Goal: Check status: Check status

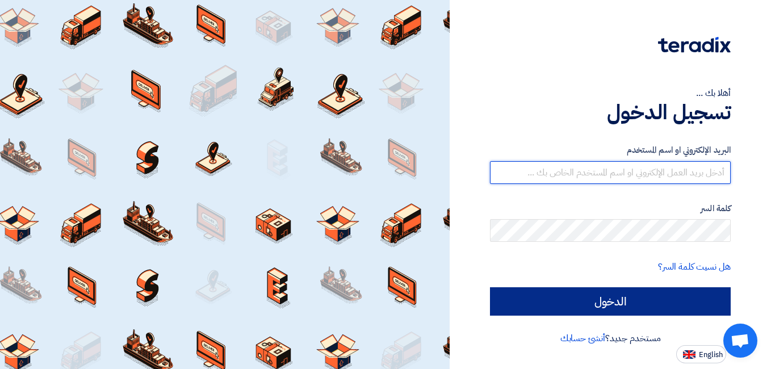
type input "[EMAIL_ADDRESS][DOMAIN_NAME]"
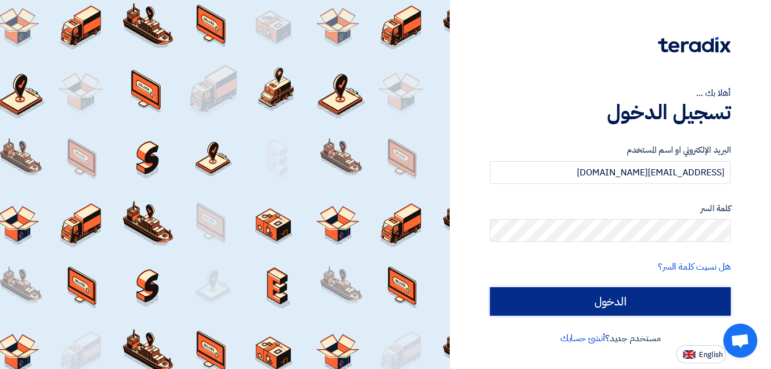
click at [615, 297] on input "الدخول" at bounding box center [610, 301] width 241 height 28
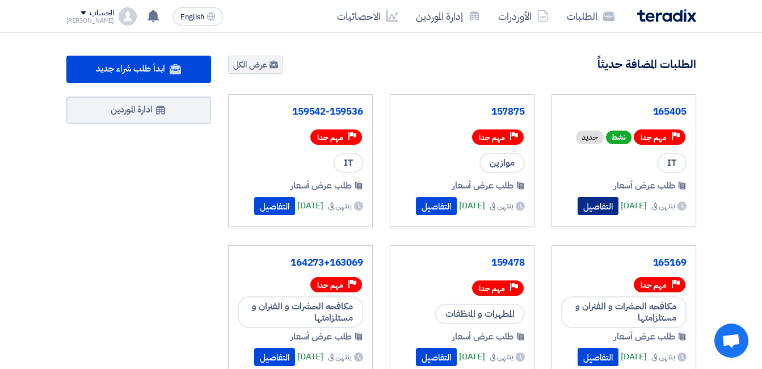
click at [589, 208] on button "التفاصيل" at bounding box center [598, 206] width 41 height 18
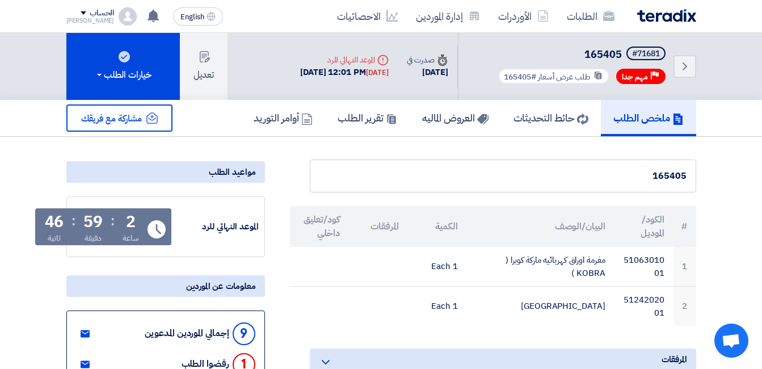
click at [659, 16] on img at bounding box center [666, 15] width 59 height 13
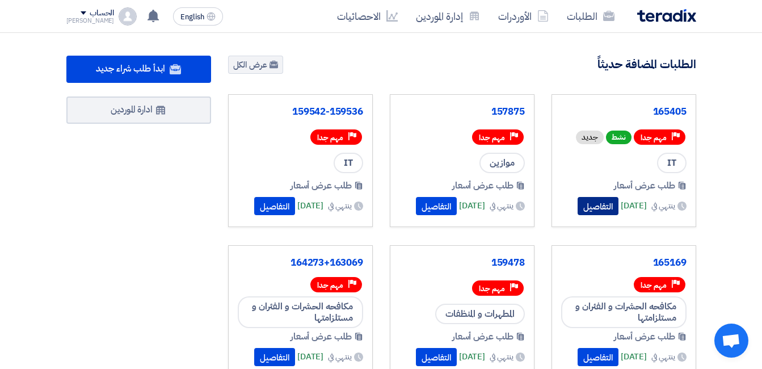
click at [578, 207] on button "التفاصيل" at bounding box center [598, 206] width 41 height 18
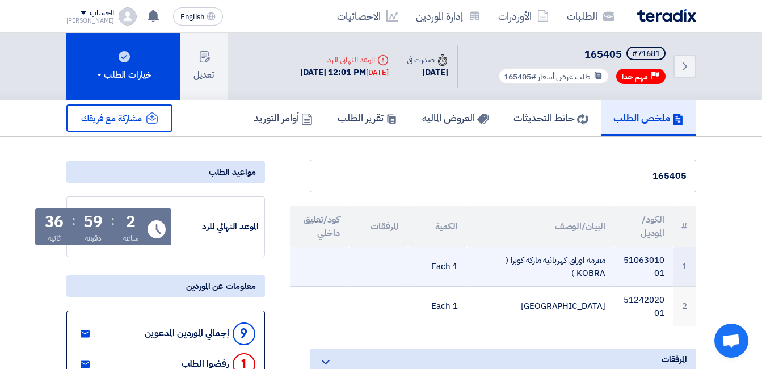
click at [560, 261] on td "مفرمة اوراق كهربائيه ماركة كوبرا ( KOBRA )" at bounding box center [541, 267] width 148 height 40
copy tr "مفرمة اوراق كهربائيه ماركة كوبرا ( KOBRA )"
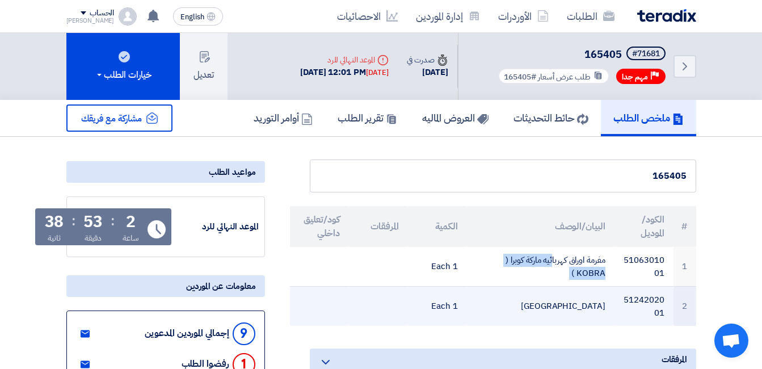
scroll to position [114, 0]
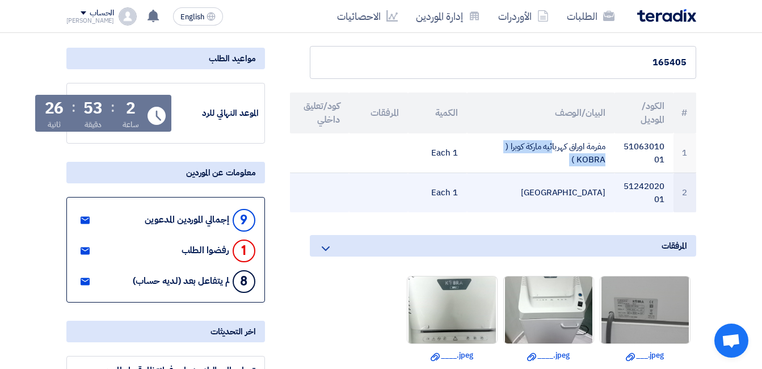
copy tr "مفرمة اوراق كهربائيه ماركة كوبرا ( KOBRA )"
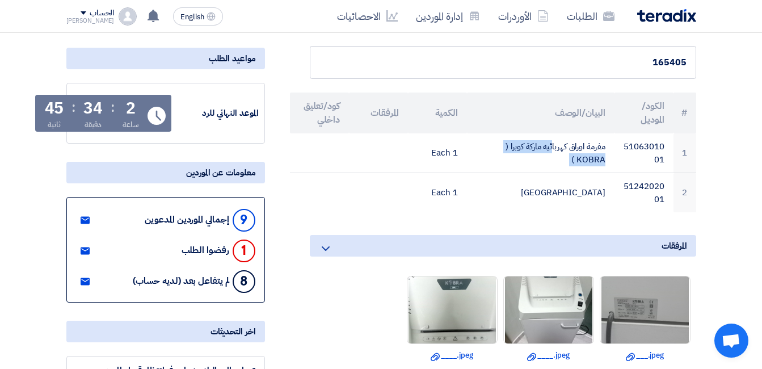
click at [661, 9] on img at bounding box center [666, 15] width 59 height 13
